Goal: Information Seeking & Learning: Learn about a topic

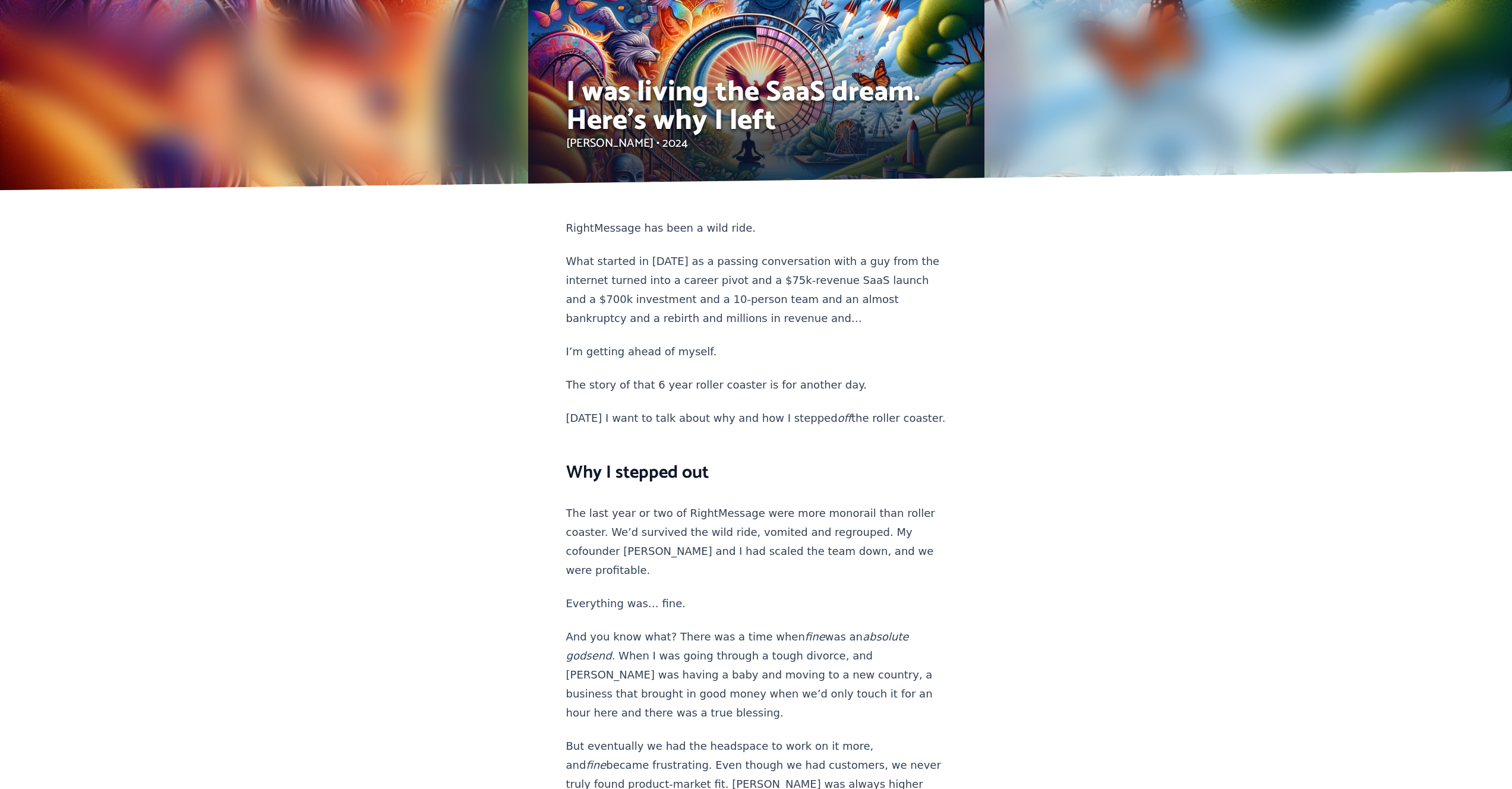
drag, startPoint x: 564, startPoint y: 91, endPoint x: 818, endPoint y: 120, distance: 255.7
click at [818, 120] on div "I was living the SaaS dream. Here's why I left [PERSON_NAME] • 2024" at bounding box center [756, 110] width 399 height 159
click at [764, 113] on h1 "I was living the SaaS dream. Here's why I left" at bounding box center [756, 107] width 380 height 57
drag, startPoint x: 772, startPoint y: 121, endPoint x: 576, endPoint y: 97, distance: 197.5
click at [576, 97] on h1 "I was living the SaaS dream. Here's why I left" at bounding box center [756, 107] width 380 height 57
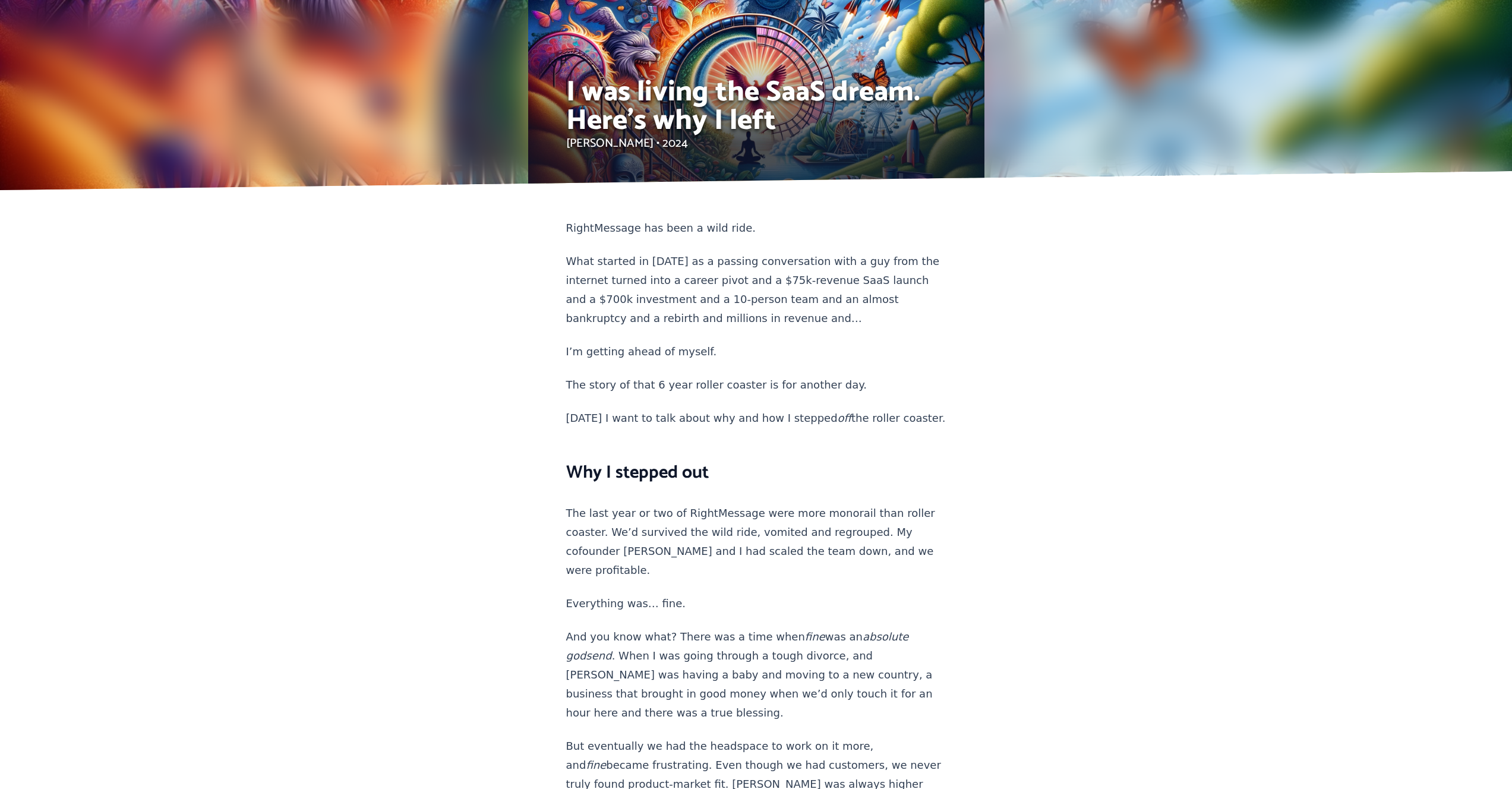
click at [552, 87] on div at bounding box center [756, 95] width 456 height 190
click at [748, 88] on h1 "I was living the SaaS dream. Here's why I left" at bounding box center [756, 107] width 380 height 57
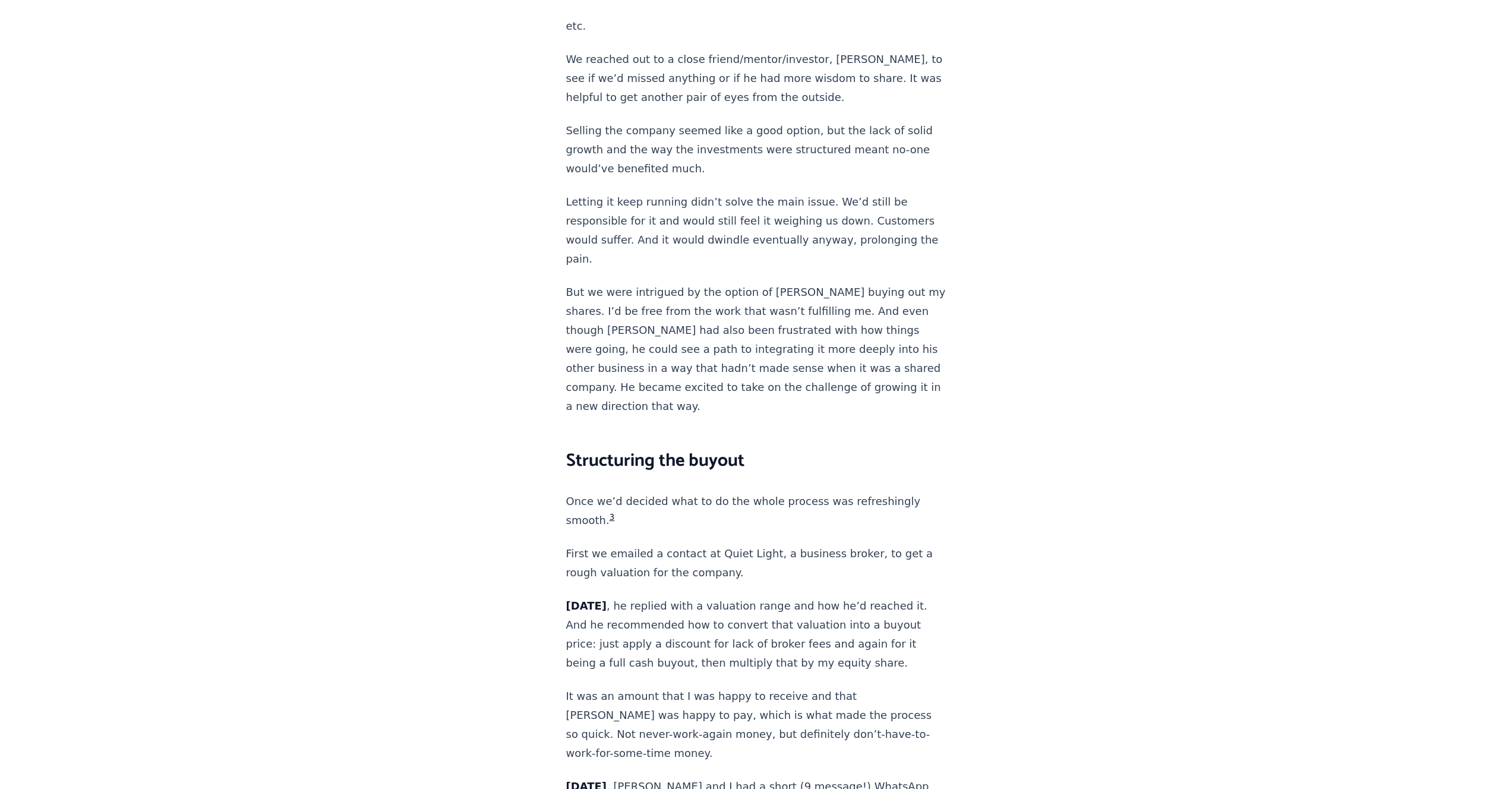
scroll to position [1991, 0]
